Goal: Task Accomplishment & Management: Complete application form

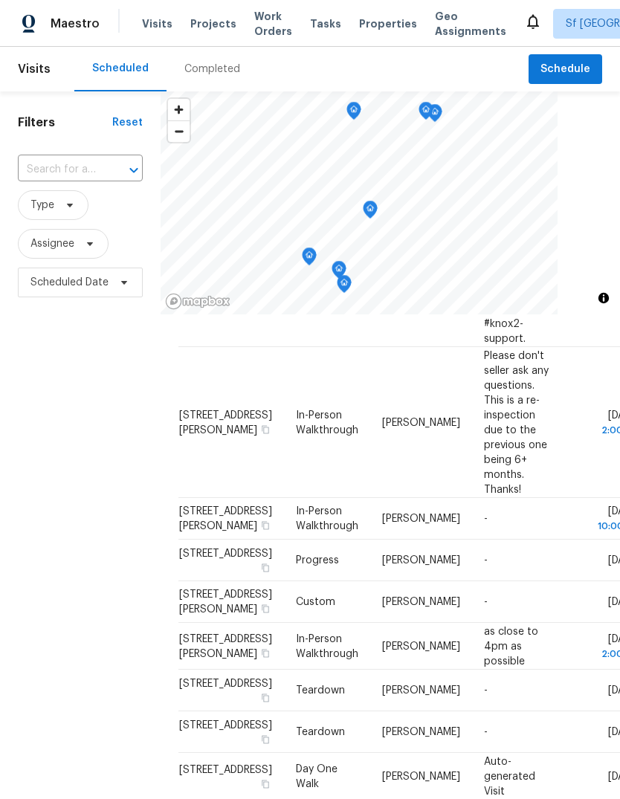
scroll to position [736, 0]
click at [81, 441] on div "Filters Reset ​ Type Assignee Scheduled Date" at bounding box center [80, 522] width 160 height 862
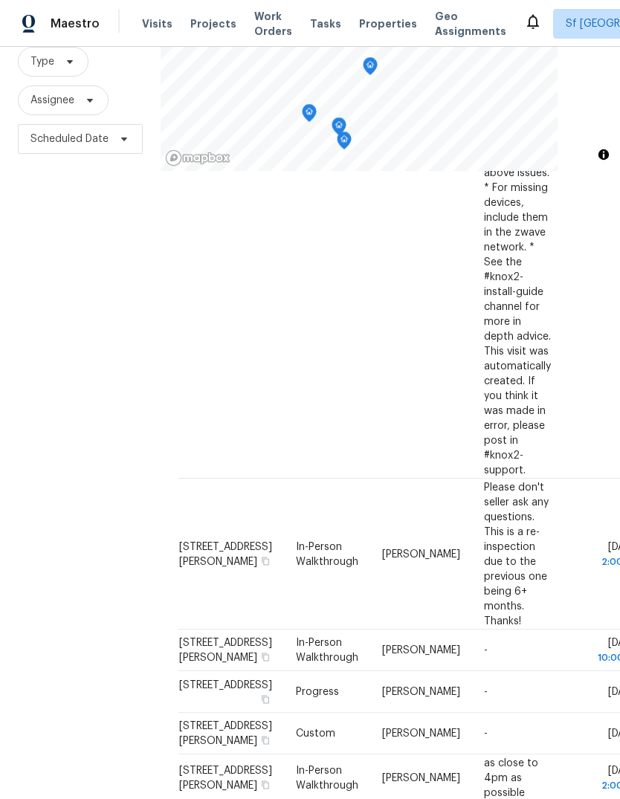
scroll to position [582, 0]
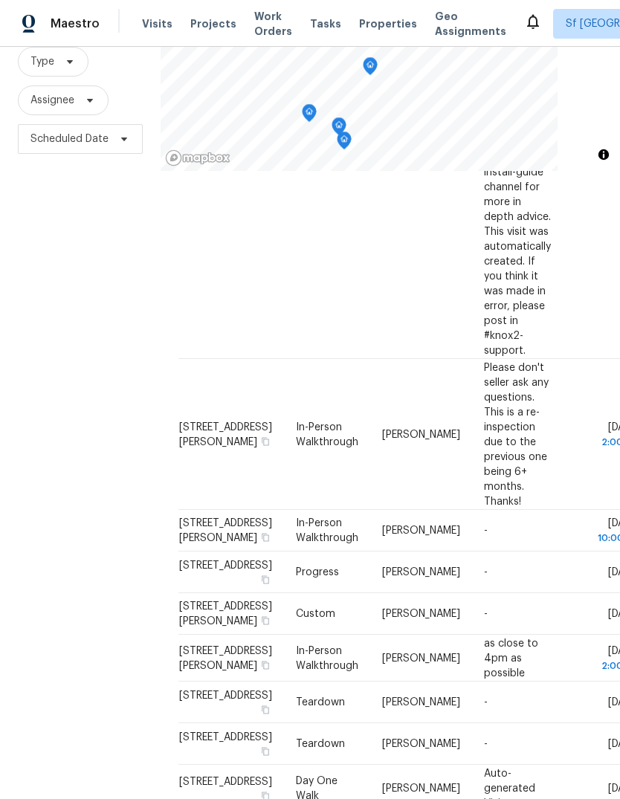
click at [0, 0] on icon at bounding box center [0, 0] width 0 height 0
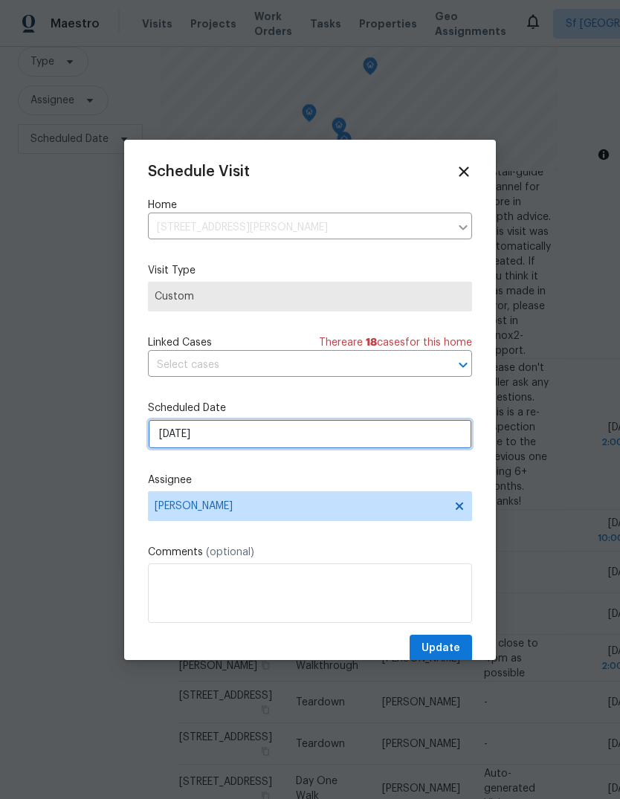
click at [157, 431] on input "[DATE]" at bounding box center [310, 434] width 324 height 30
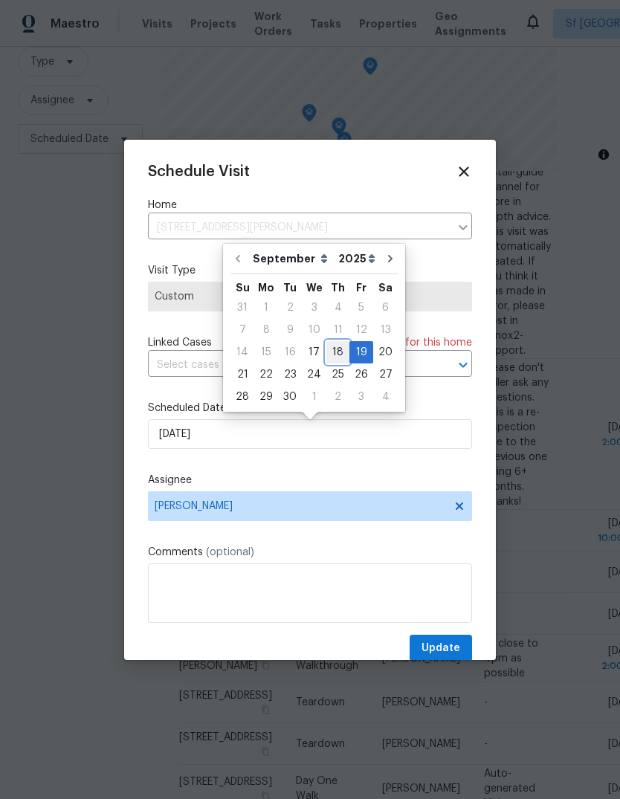
click at [334, 351] on div "18" at bounding box center [337, 352] width 23 height 21
type input "[DATE]"
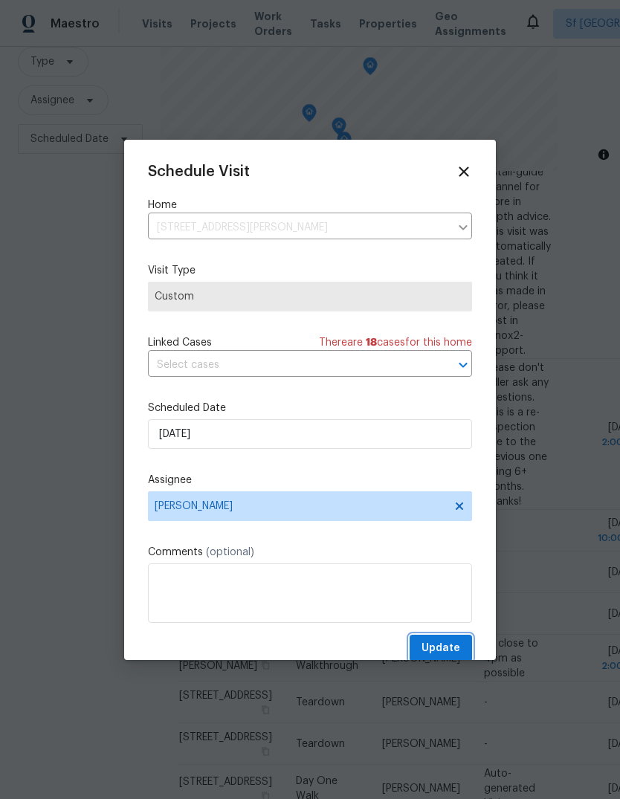
click at [445, 653] on span "Update" at bounding box center [440, 648] width 39 height 19
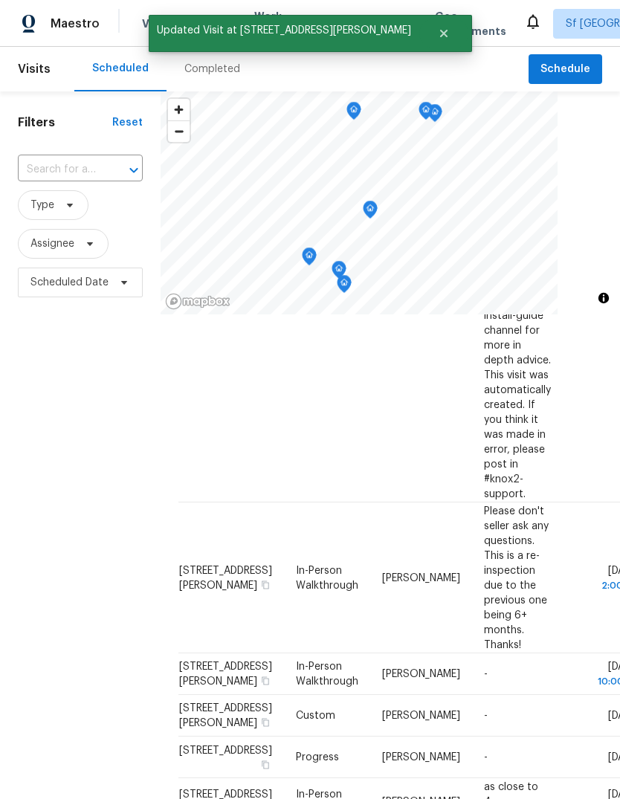
scroll to position [0, 0]
click at [559, 71] on span "Schedule" at bounding box center [565, 69] width 50 height 19
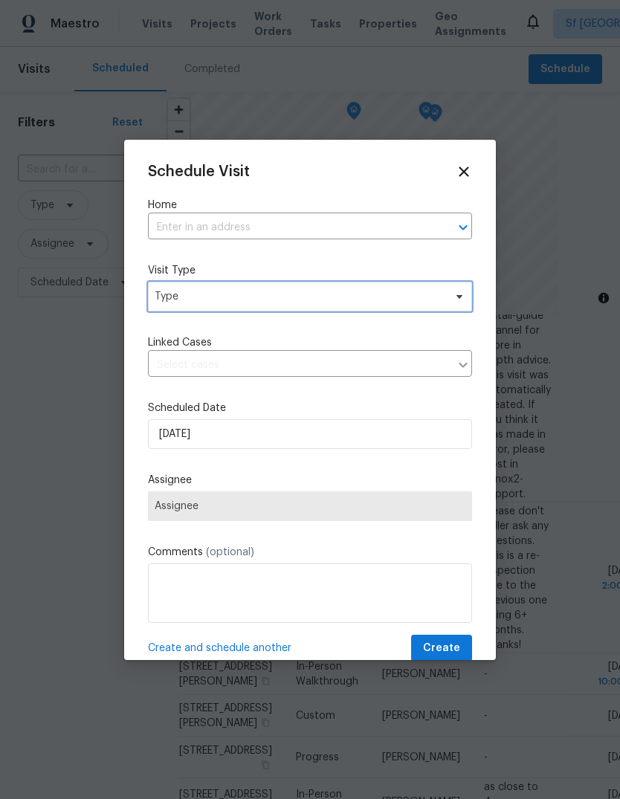
click at [169, 290] on span "Type" at bounding box center [299, 296] width 289 height 15
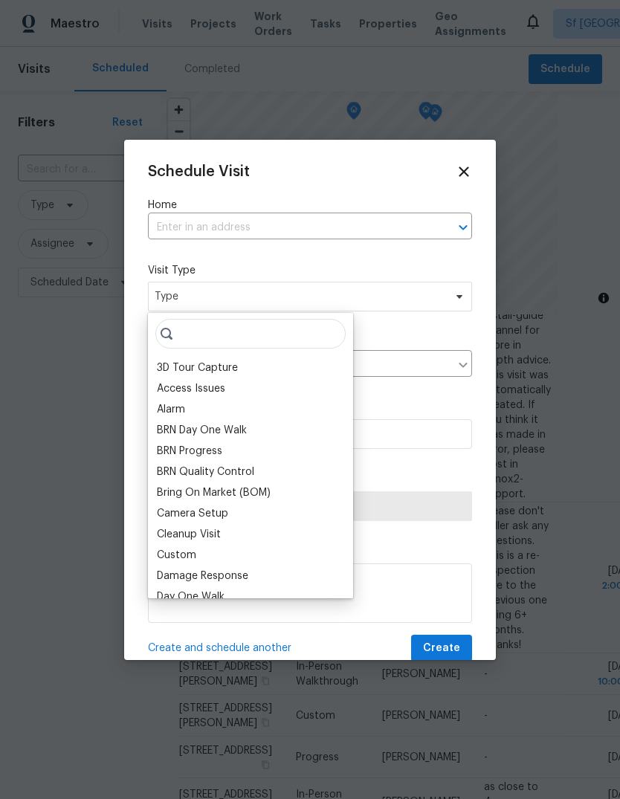
click at [170, 217] on input "text" at bounding box center [289, 227] width 282 height 23
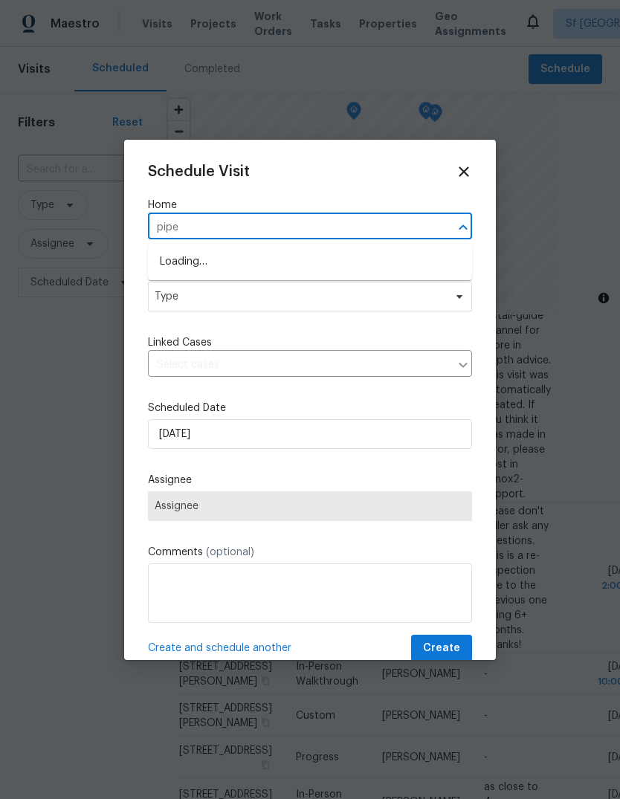
type input "piper"
click at [171, 283] on li "[STREET_ADDRESS]" at bounding box center [310, 286] width 324 height 25
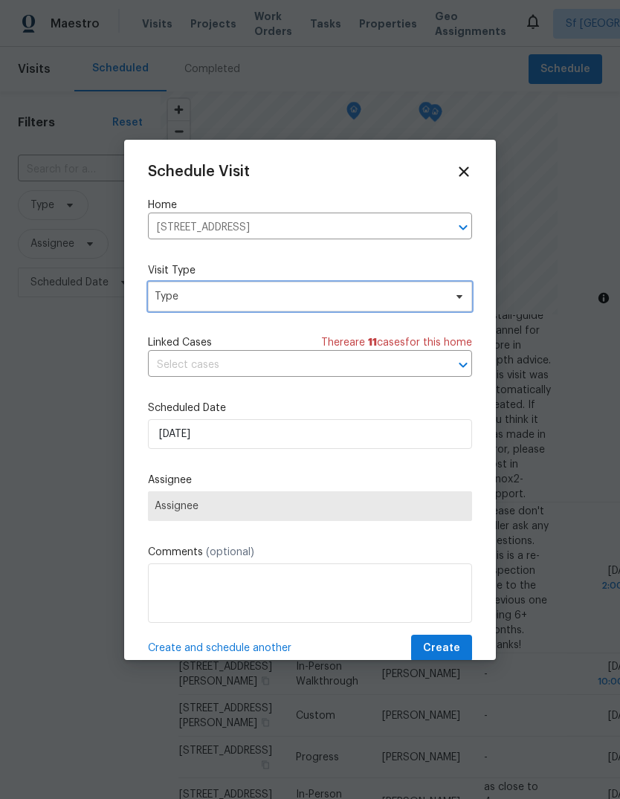
click at [168, 293] on span "Type" at bounding box center [299, 296] width 289 height 15
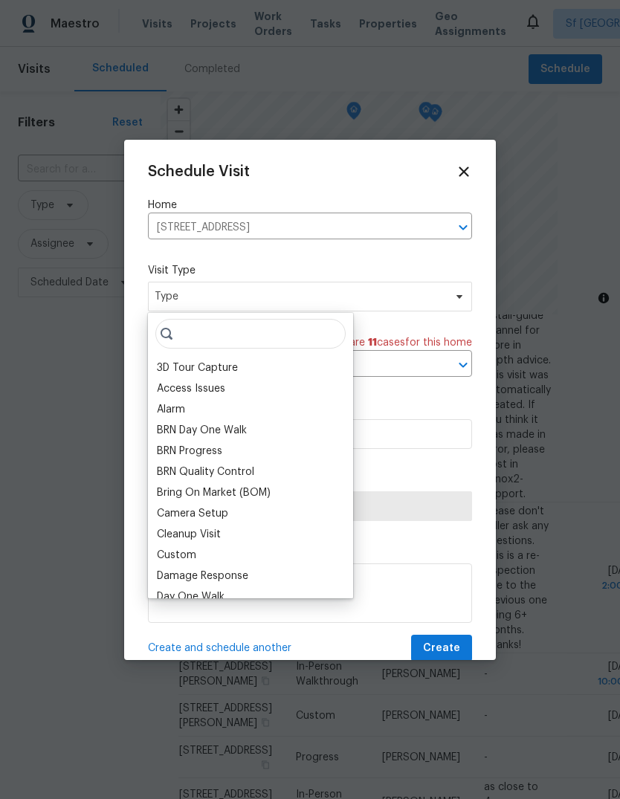
click at [195, 332] on input "search" at bounding box center [250, 334] width 190 height 30
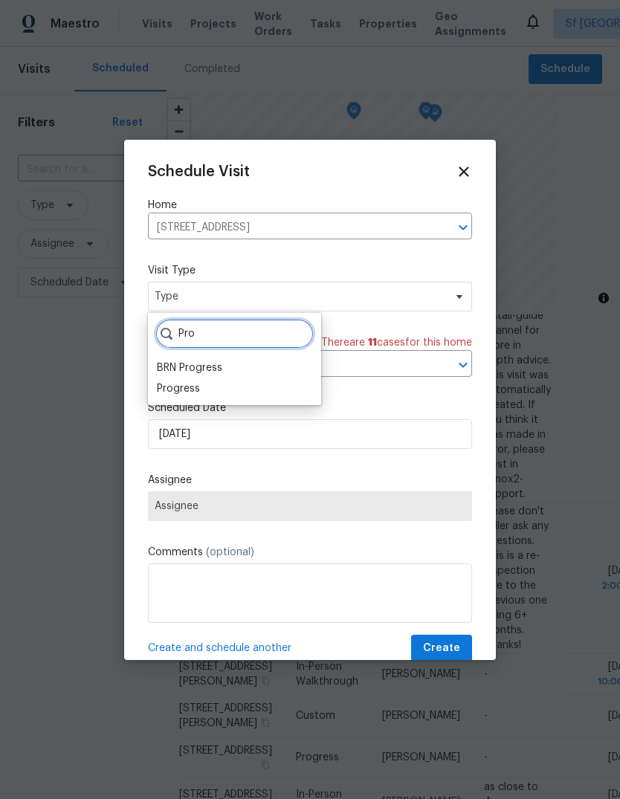
type input "Pro"
click at [165, 386] on div "Progress" at bounding box center [178, 388] width 43 height 15
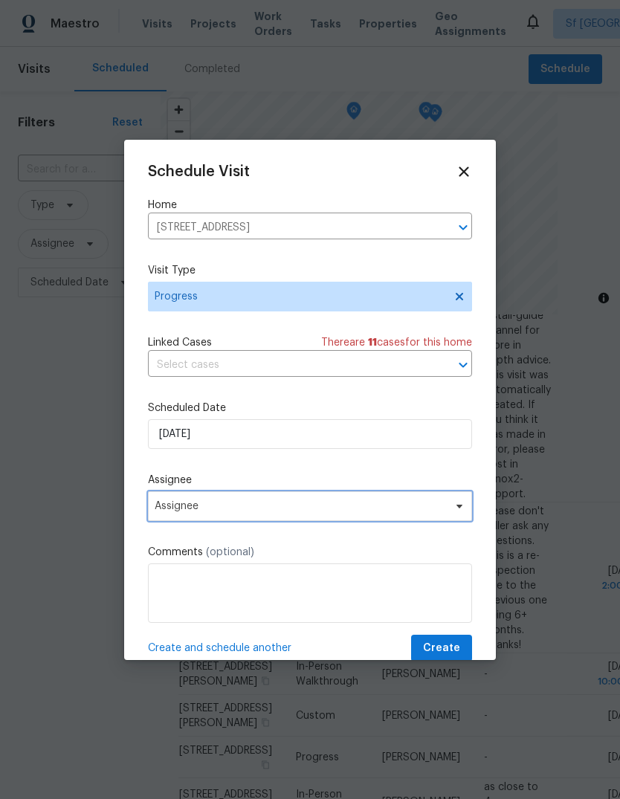
click at [160, 506] on span "Assignee" at bounding box center [300, 506] width 291 height 12
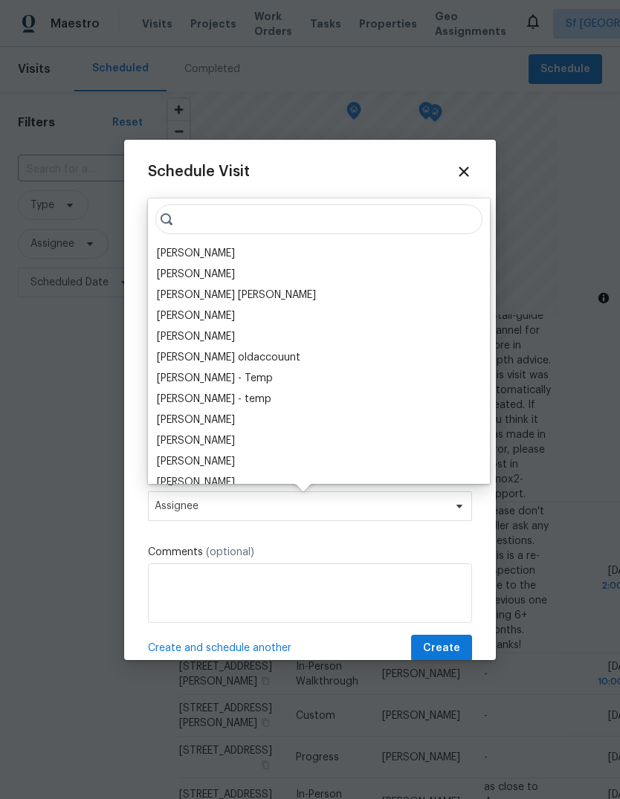
click at [163, 250] on div "[PERSON_NAME]" at bounding box center [196, 253] width 78 height 15
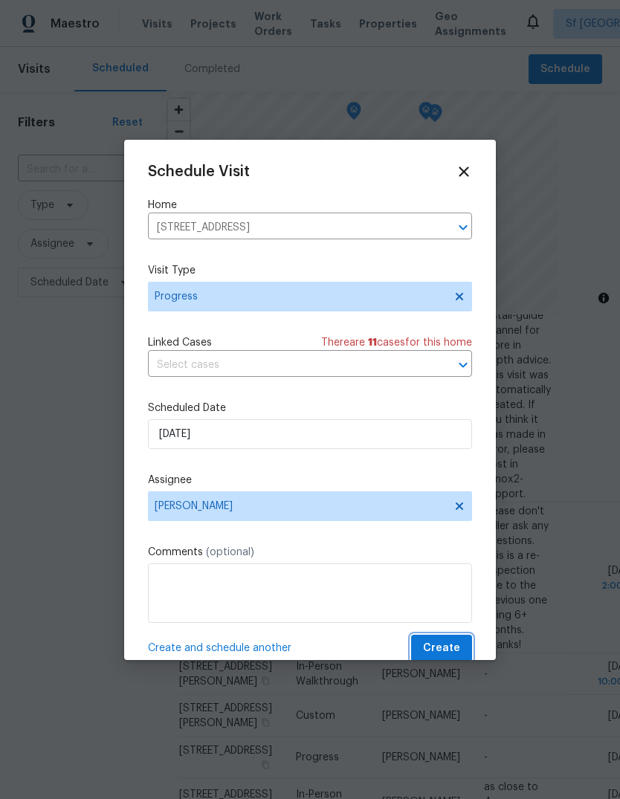
click at [449, 649] on span "Create" at bounding box center [441, 648] width 37 height 19
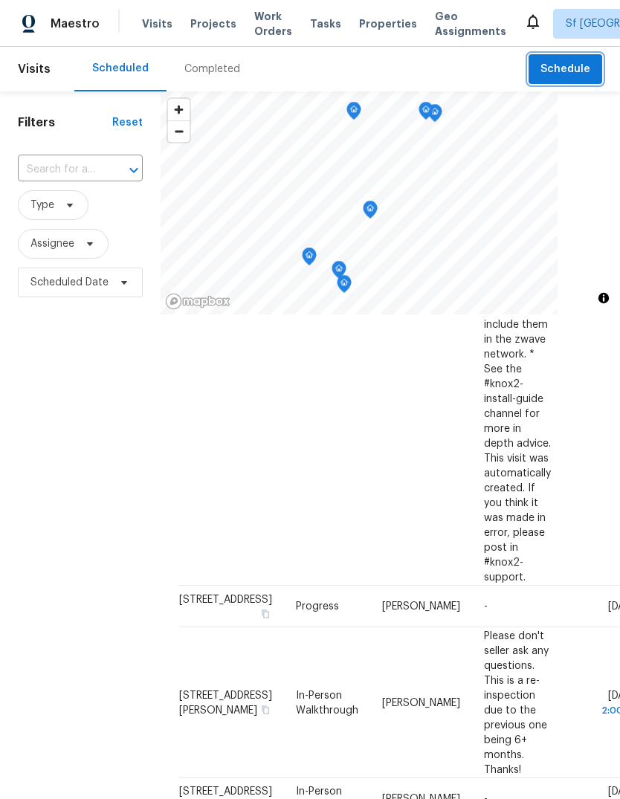
scroll to position [490, 0]
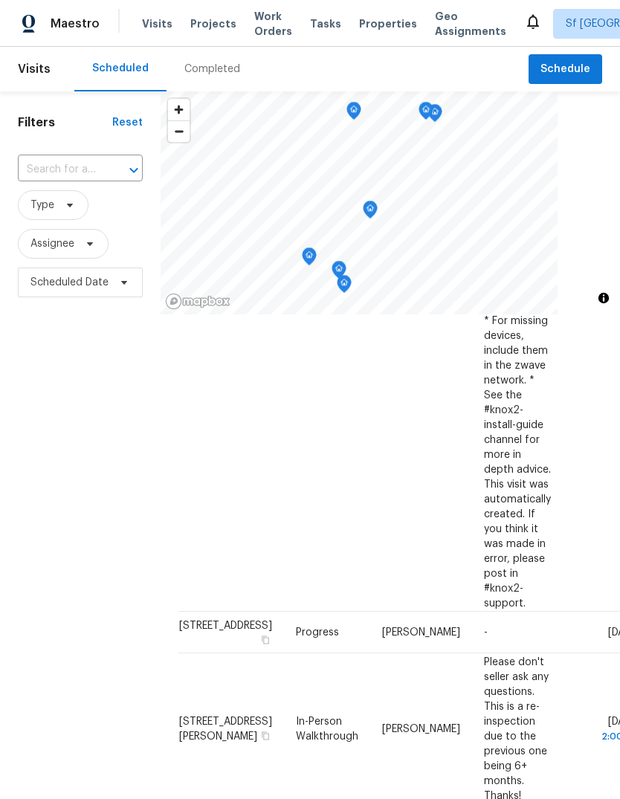
scroll to position [475, 0]
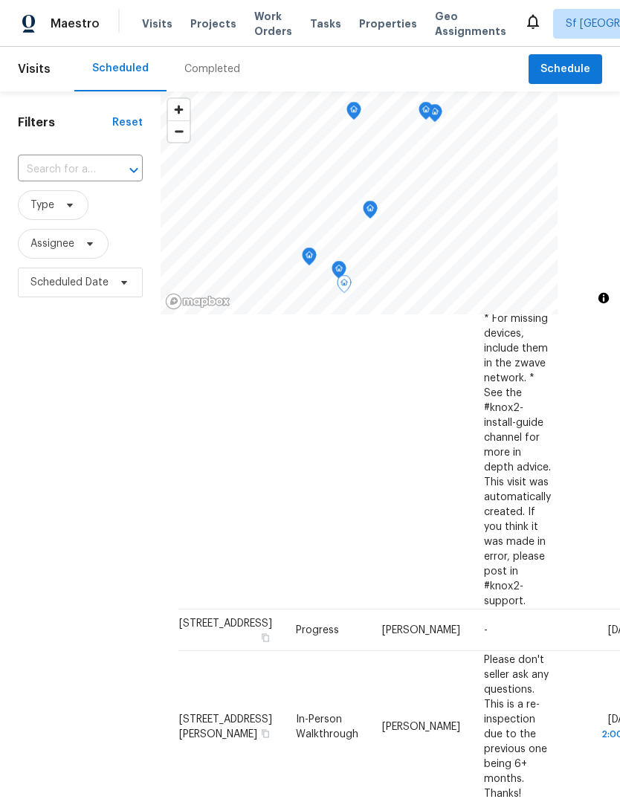
click at [0, 0] on icon at bounding box center [0, 0] width 0 height 0
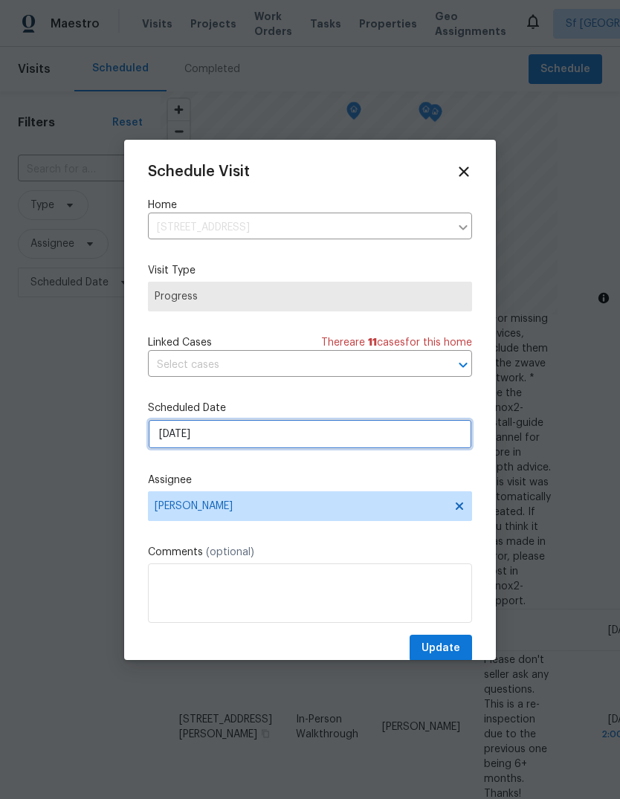
click at [172, 431] on input "[DATE]" at bounding box center [310, 434] width 324 height 30
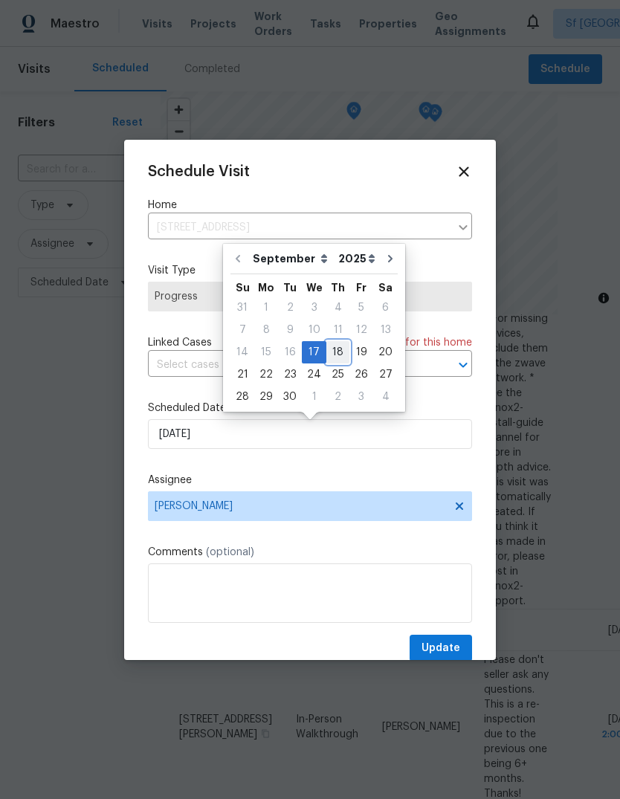
click at [329, 348] on div "18" at bounding box center [337, 352] width 23 height 21
type input "[DATE]"
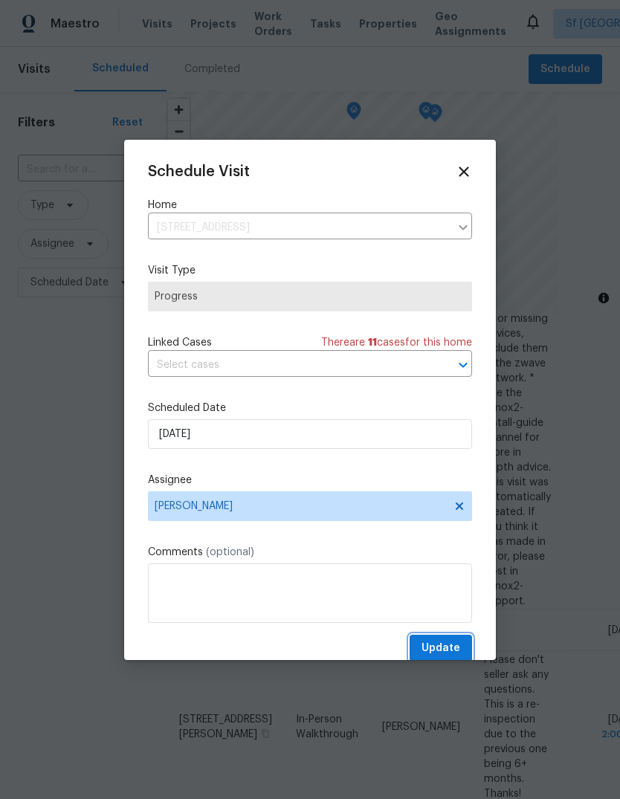
click at [450, 652] on span "Update" at bounding box center [440, 648] width 39 height 19
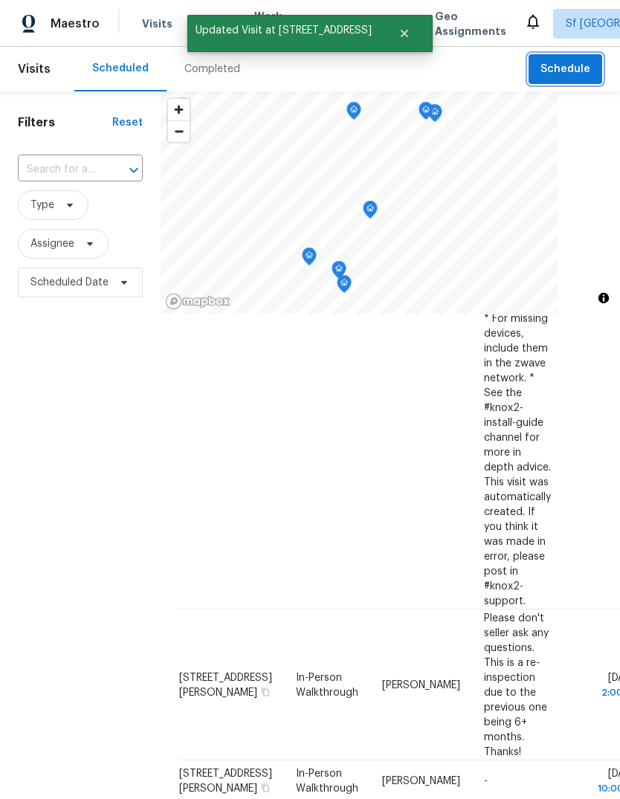
click at [567, 73] on span "Schedule" at bounding box center [565, 69] width 50 height 19
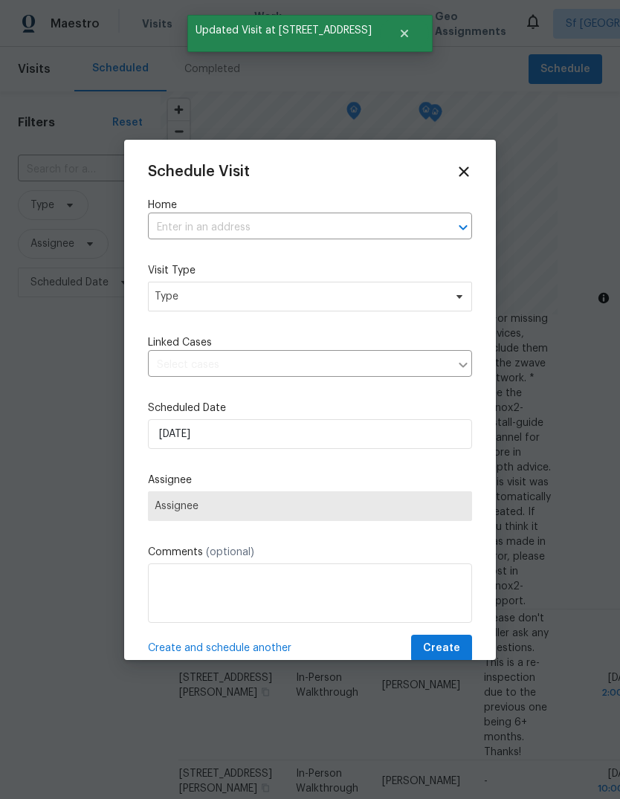
click at [170, 228] on input "text" at bounding box center [289, 227] width 282 height 23
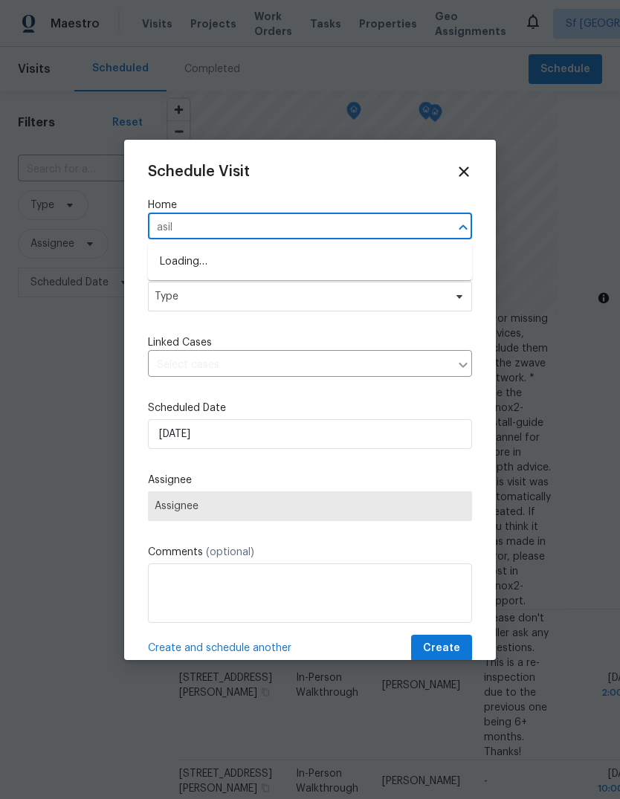
type input "asilo"
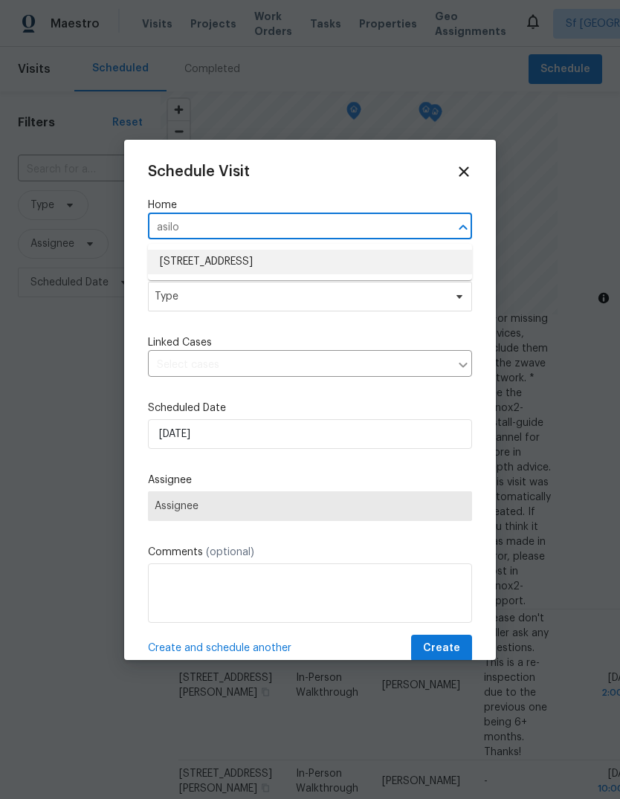
click at [182, 254] on li "[STREET_ADDRESS]" at bounding box center [310, 262] width 324 height 25
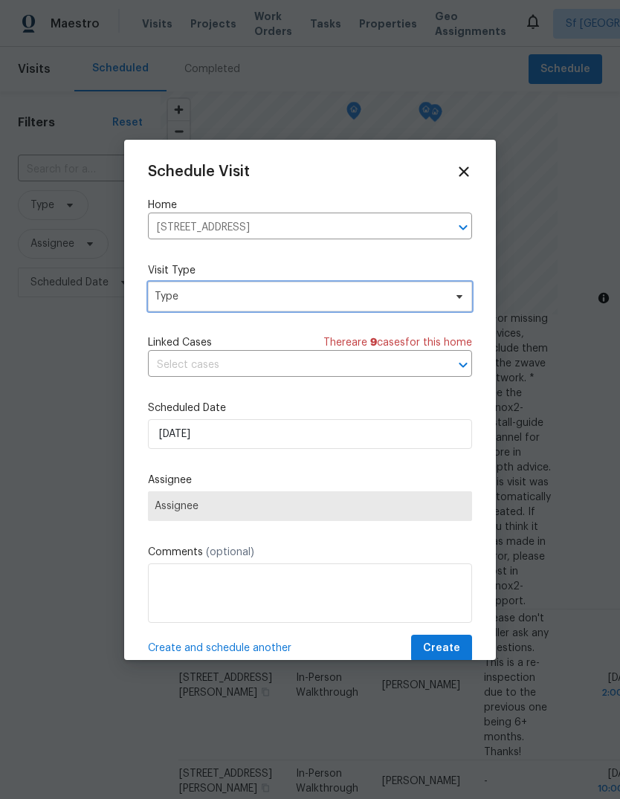
click at [169, 297] on span "Type" at bounding box center [299, 296] width 289 height 15
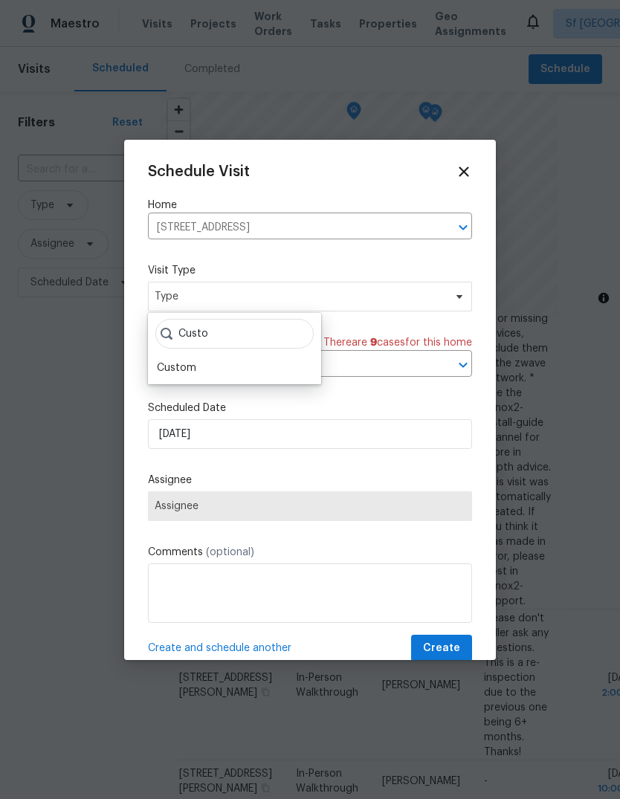
type input "Custo"
click at [170, 368] on div "Custom" at bounding box center [176, 367] width 39 height 15
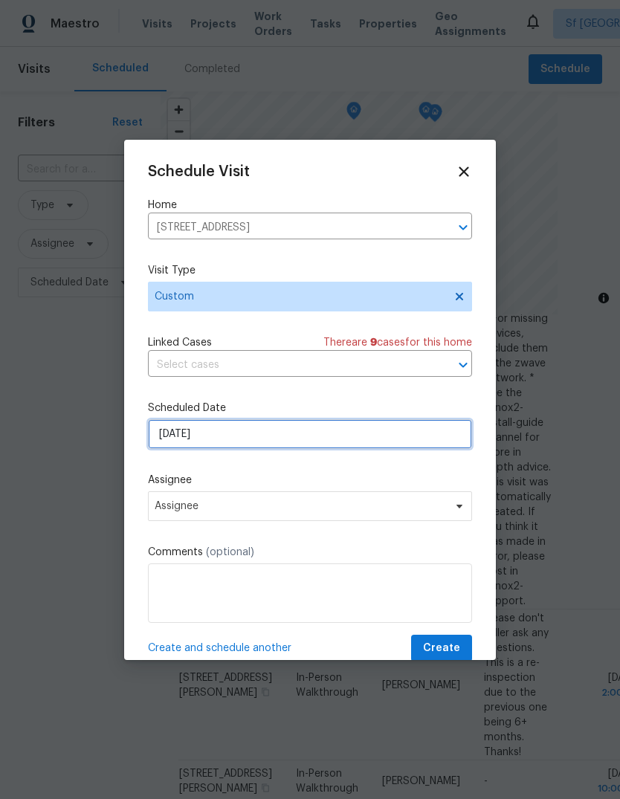
click at [169, 434] on input "[DATE]" at bounding box center [310, 434] width 324 height 30
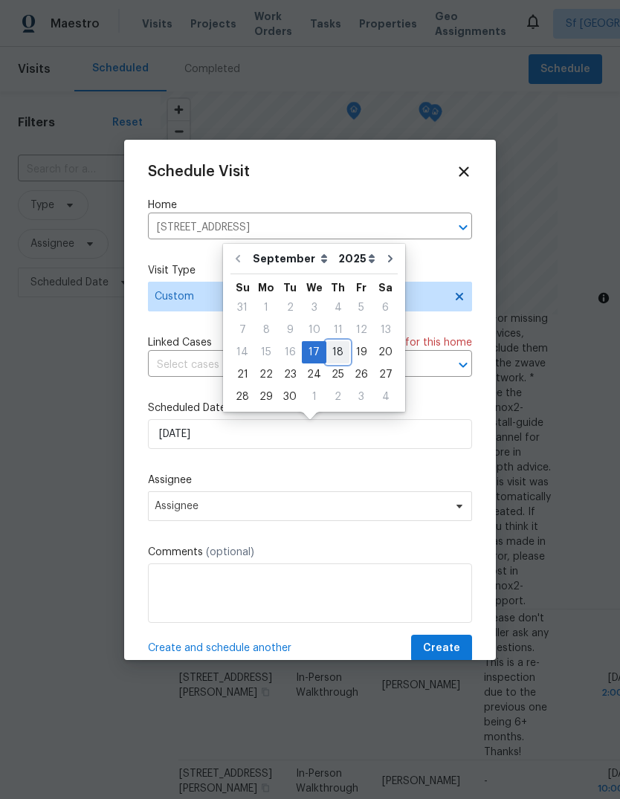
click at [328, 347] on div "18" at bounding box center [337, 352] width 23 height 21
type input "[DATE]"
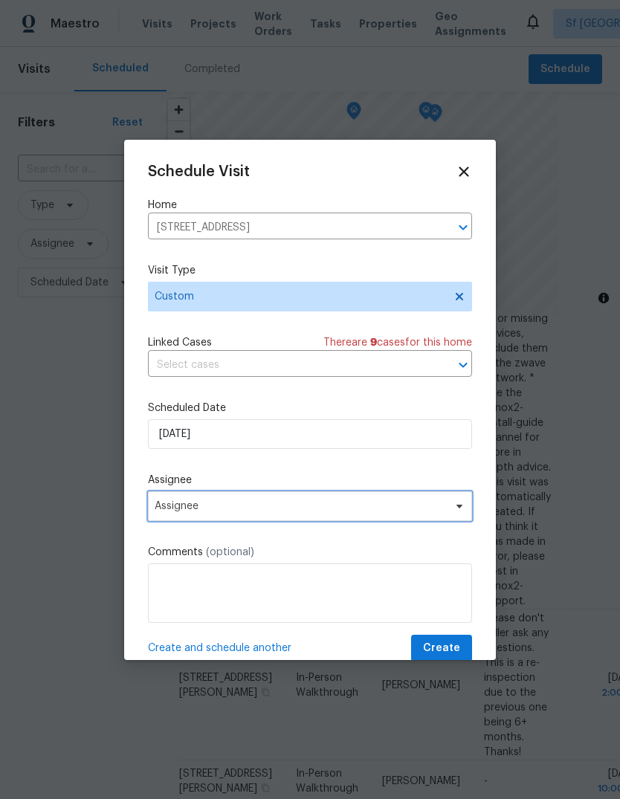
click at [156, 504] on span "Assignee" at bounding box center [300, 506] width 291 height 12
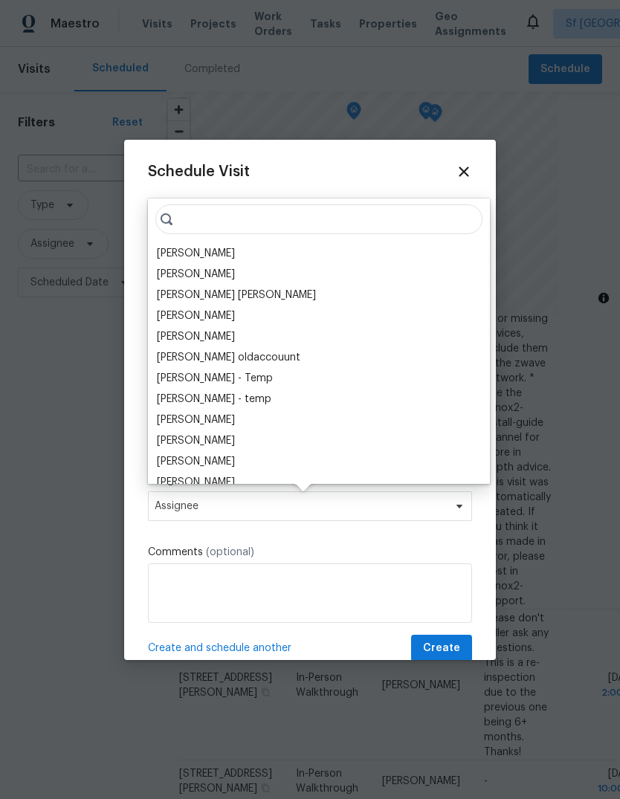
click at [159, 253] on div "[PERSON_NAME]" at bounding box center [196, 253] width 78 height 15
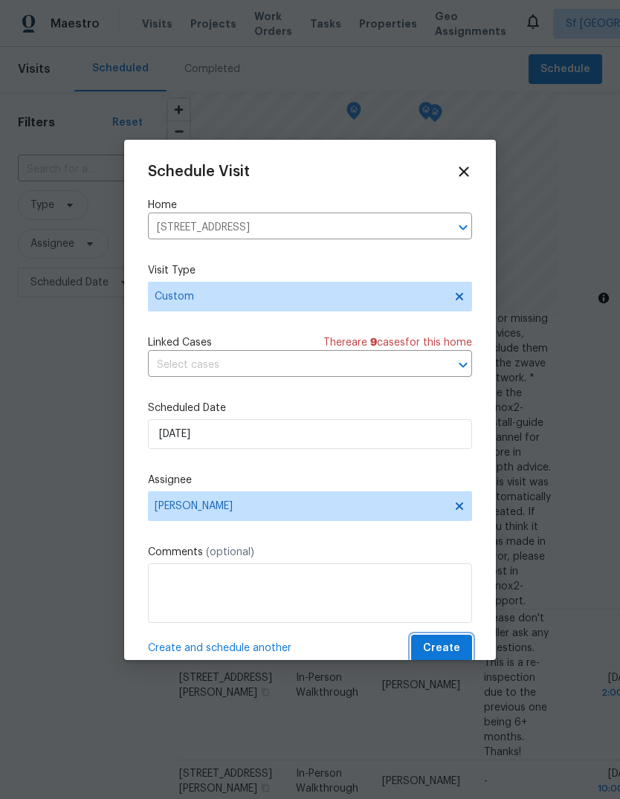
click at [446, 649] on span "Create" at bounding box center [441, 648] width 37 height 19
